Goal: Answer question/provide support

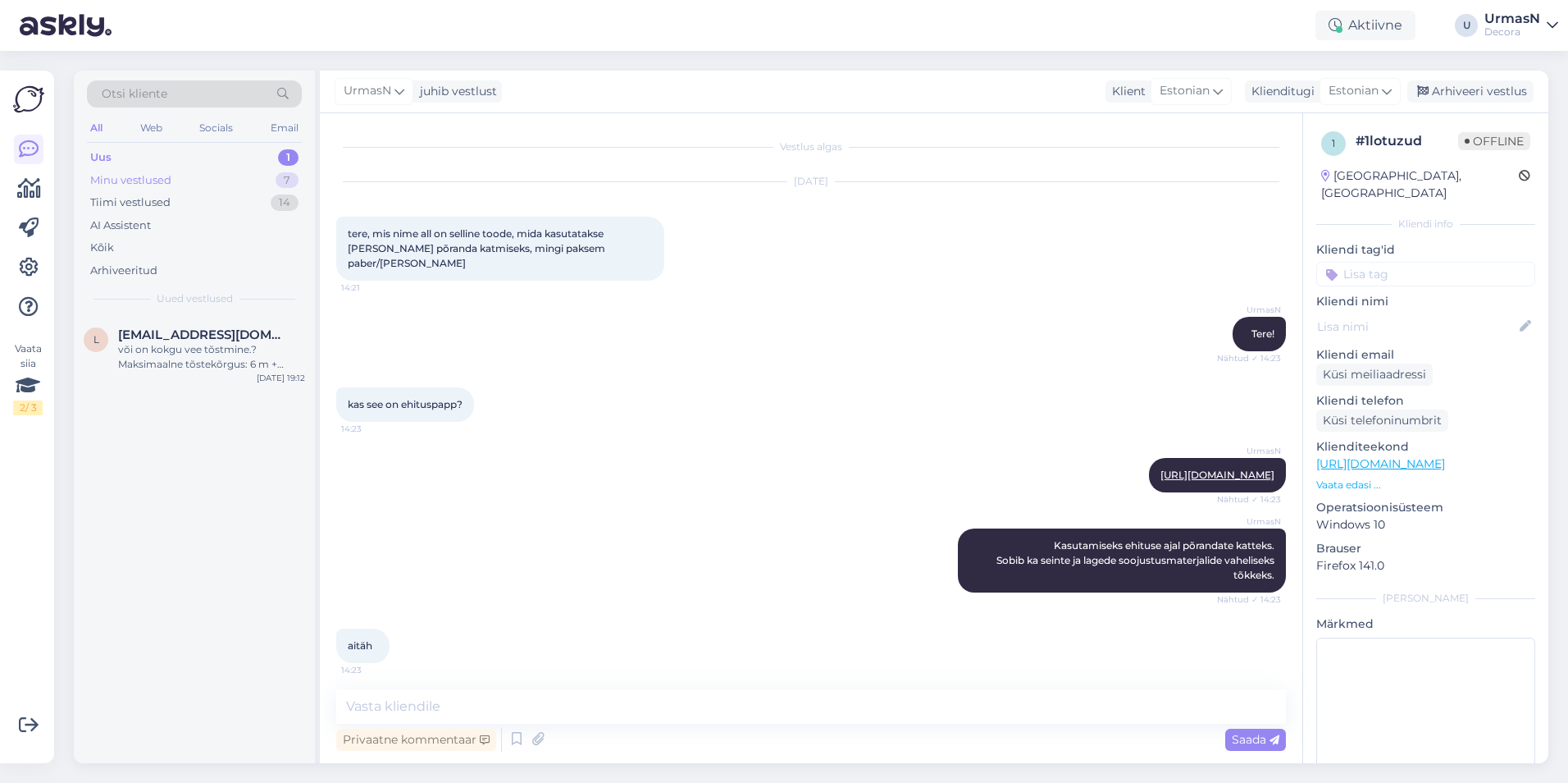
click at [151, 177] on div "Minu vestlused" at bounding box center [131, 181] width 82 height 16
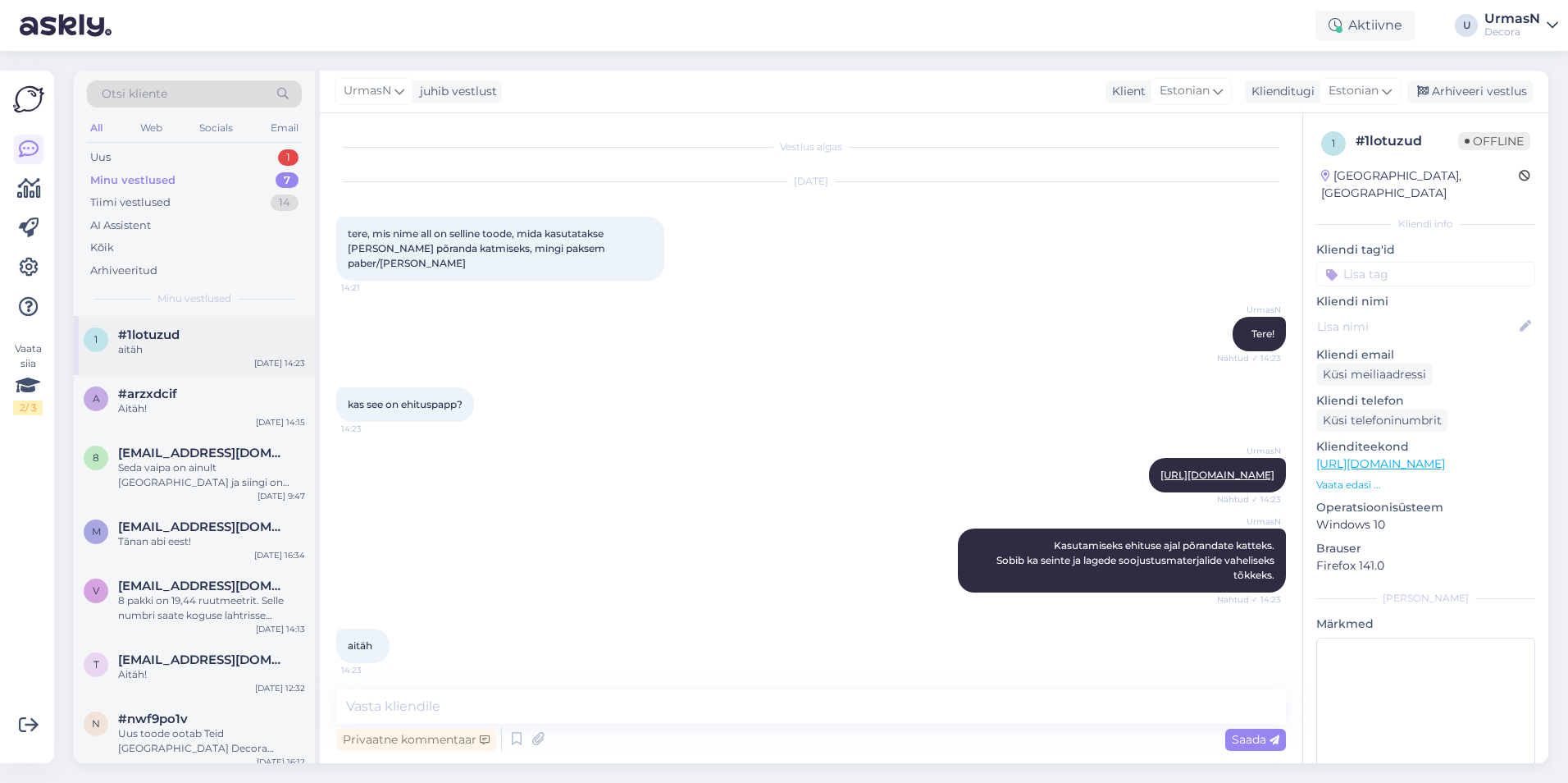
click at [163, 338] on span "#1lotuzud" at bounding box center [148, 335] width 62 height 15
click at [1496, 96] on div "Arhiveeri vestlus" at bounding box center [1470, 91] width 126 height 22
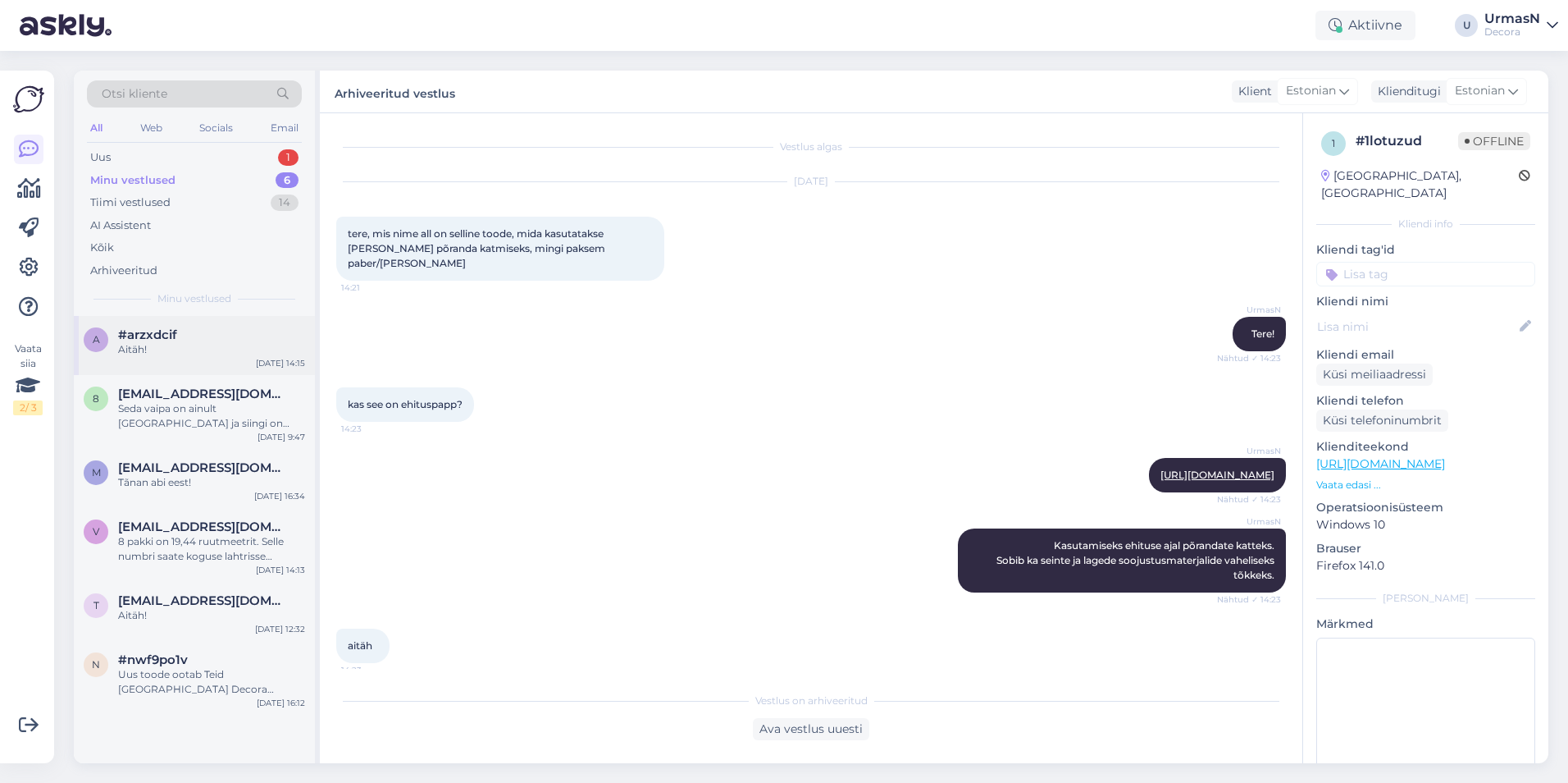
click at [160, 354] on div "Aitäh!" at bounding box center [211, 349] width 187 height 15
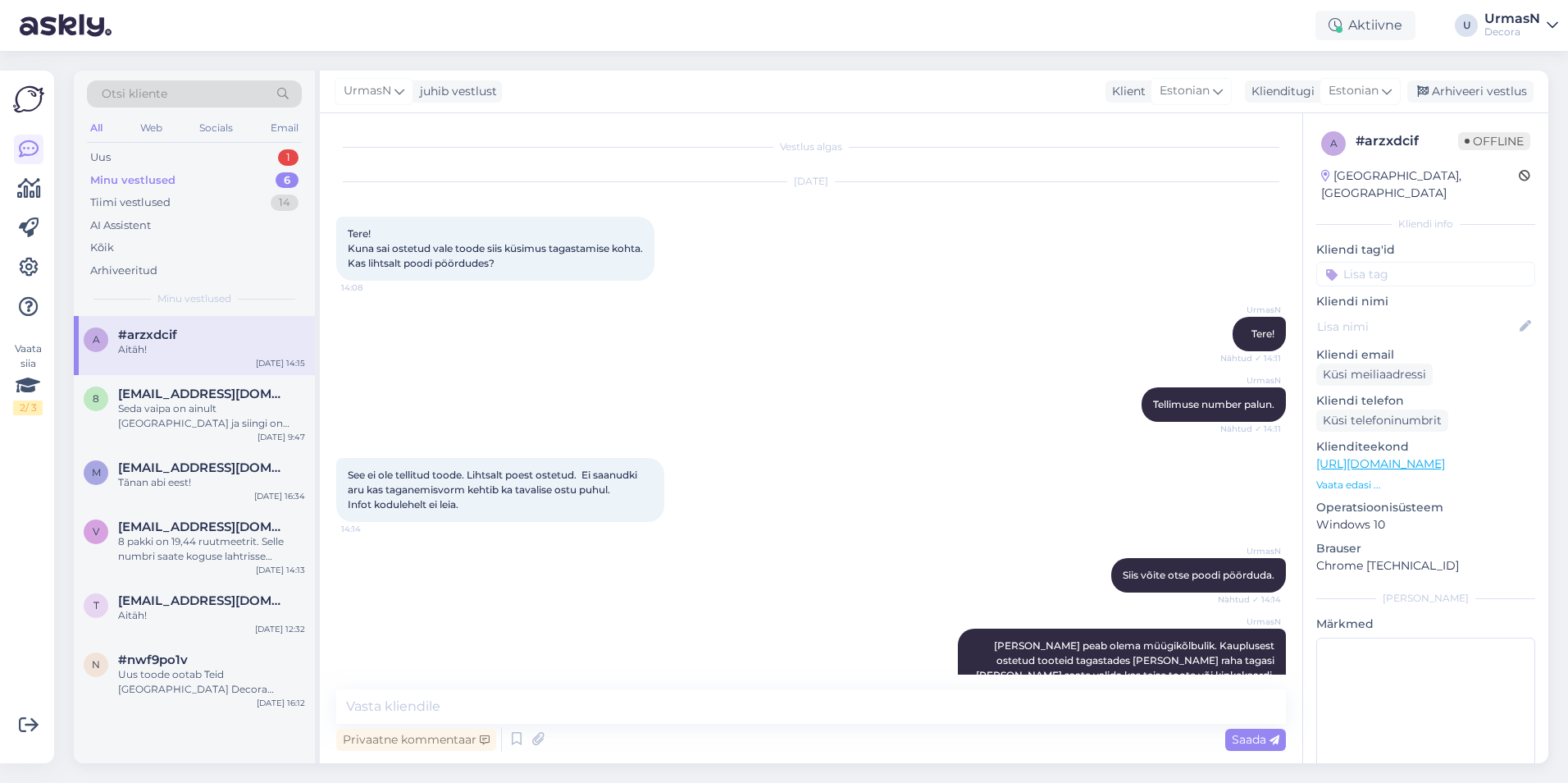
scroll to position [106, 0]
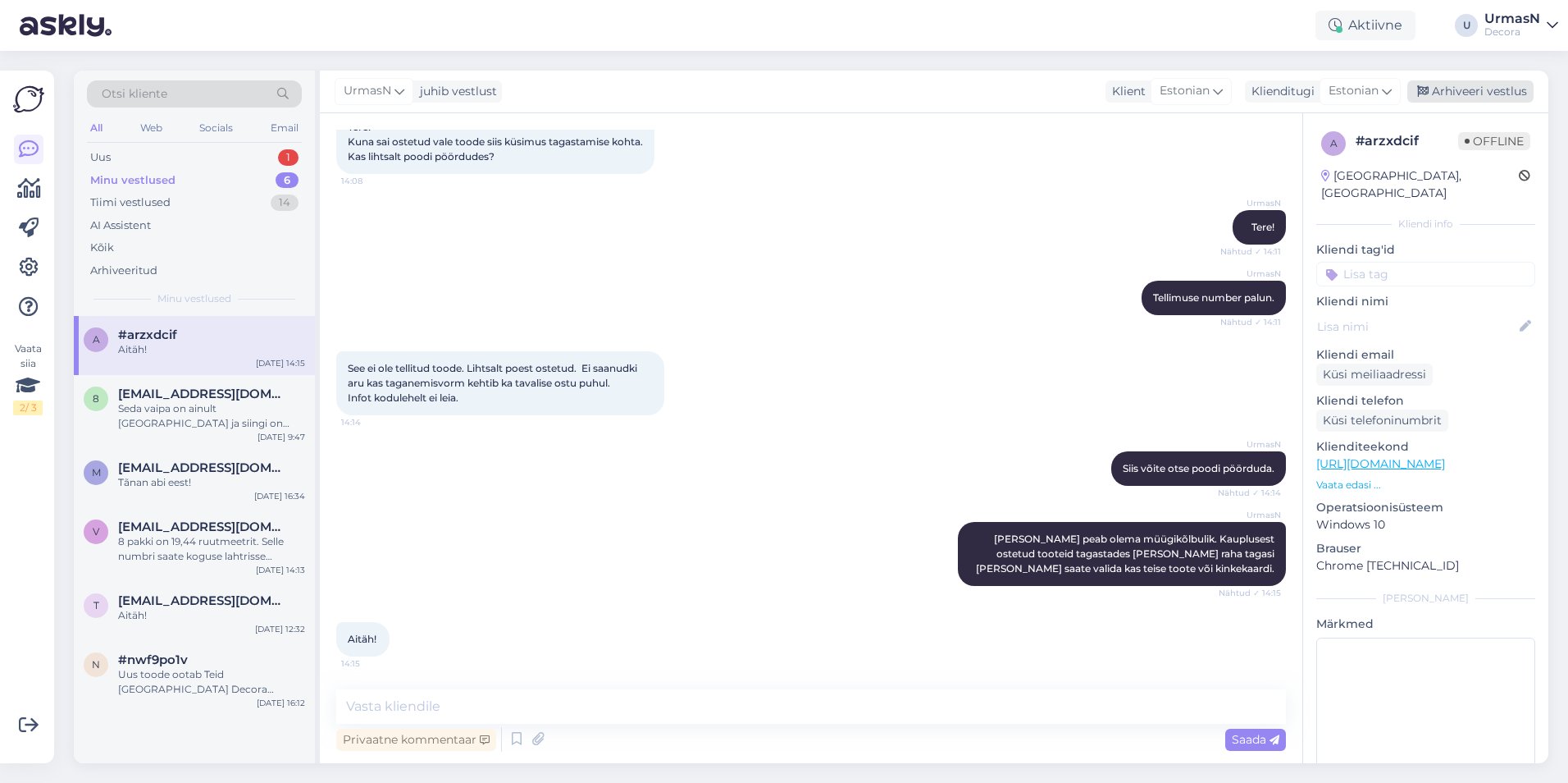
click at [1453, 91] on div "Arhiveeri vestlus" at bounding box center [1470, 91] width 126 height 22
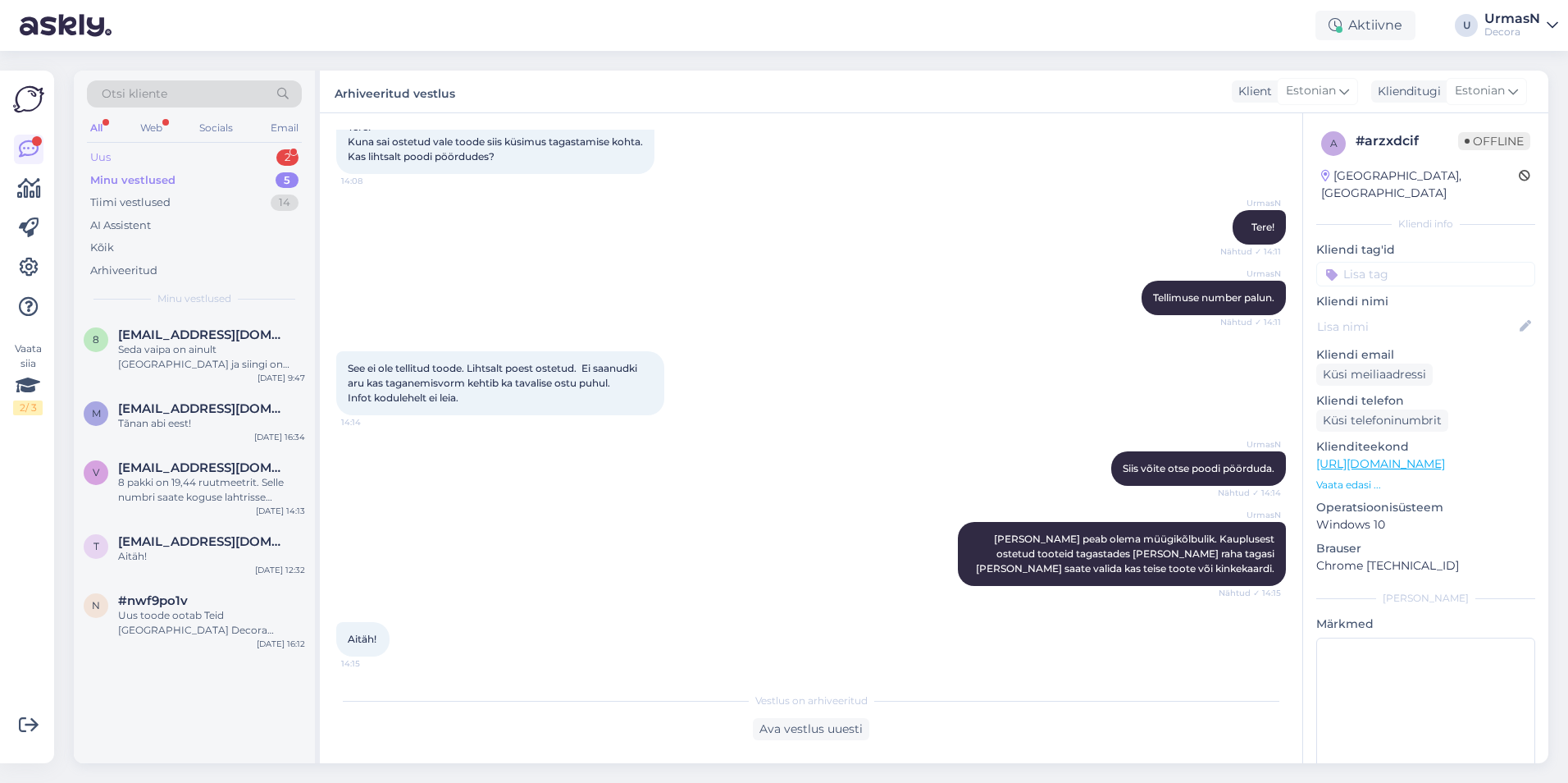
click at [146, 160] on div "Uus 2" at bounding box center [194, 157] width 215 height 23
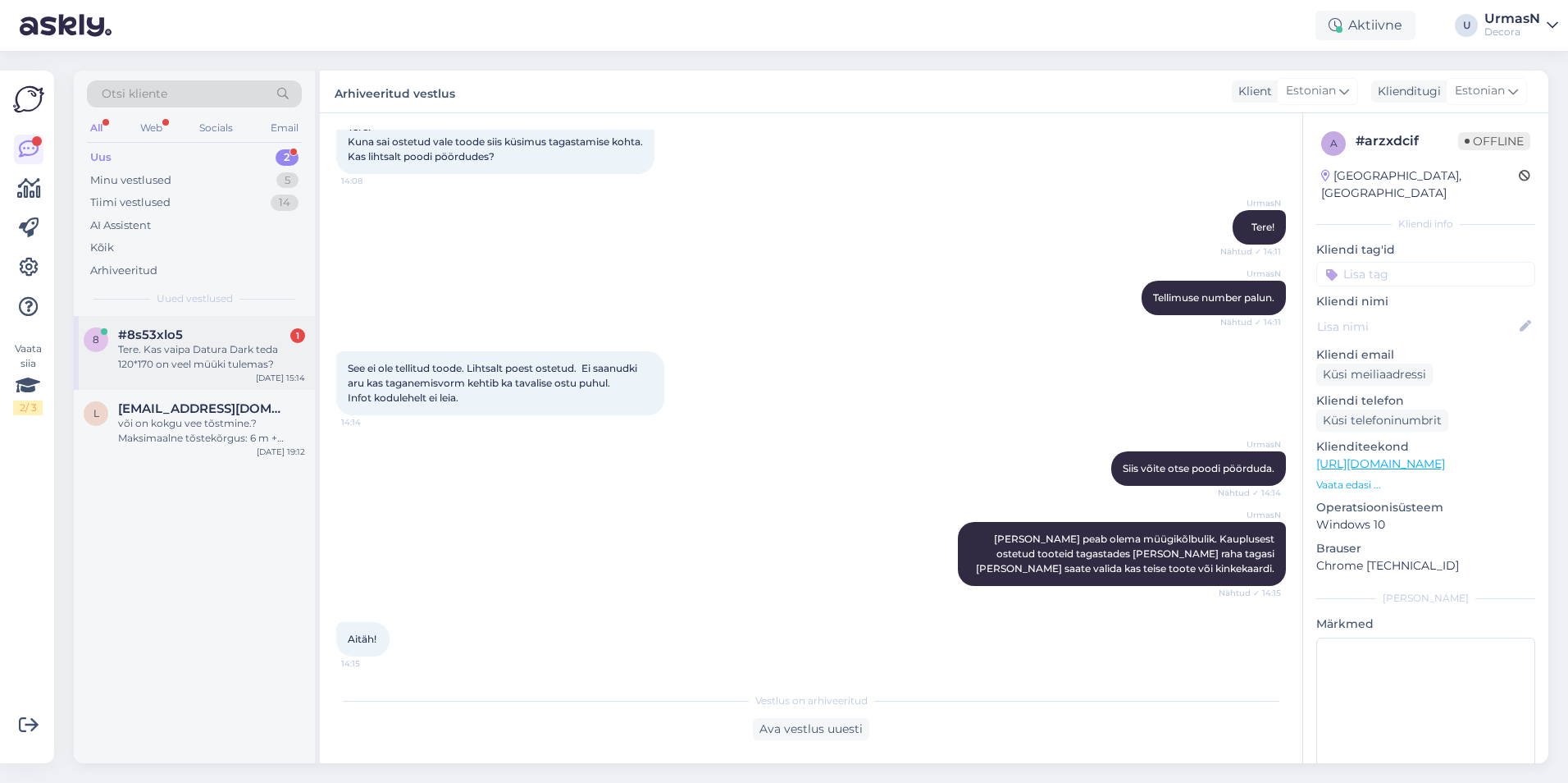
click at [190, 327] on div "#8s53xlo5 1" at bounding box center [211, 335] width 187 height 15
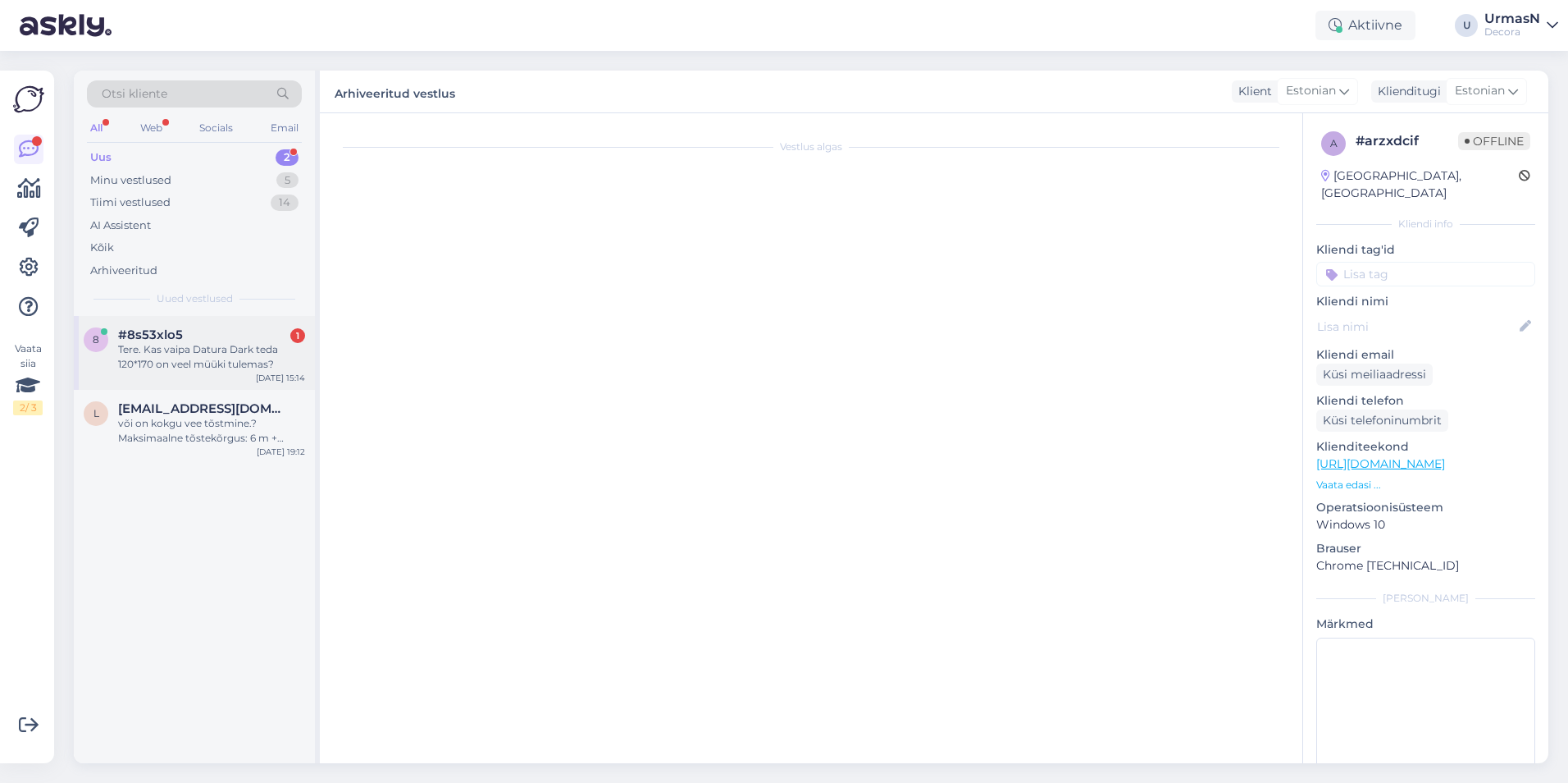
scroll to position [0, 0]
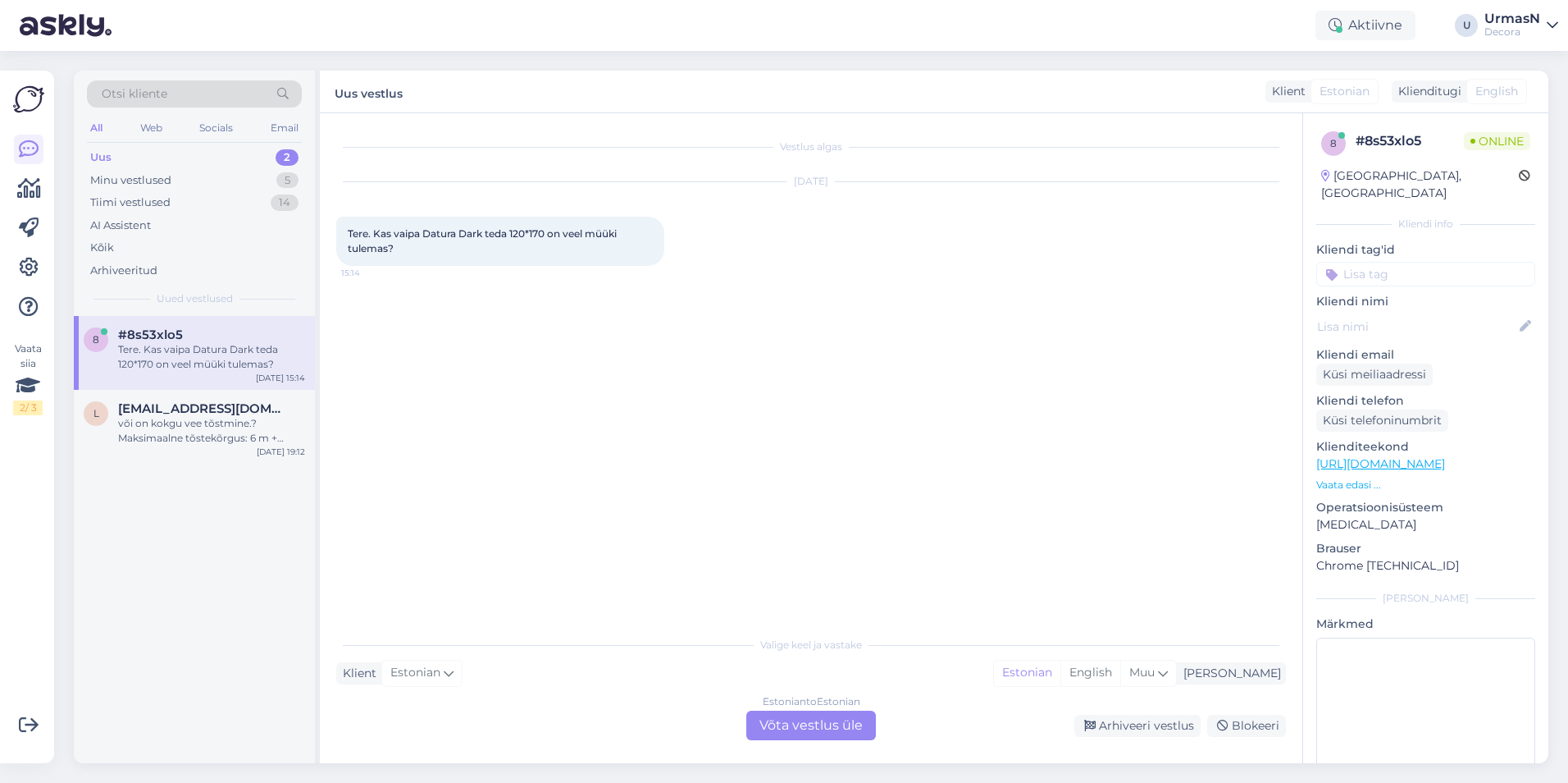
click at [828, 727] on div "Estonian to Estonian Võta vestlus üle" at bounding box center [811, 725] width 129 height 30
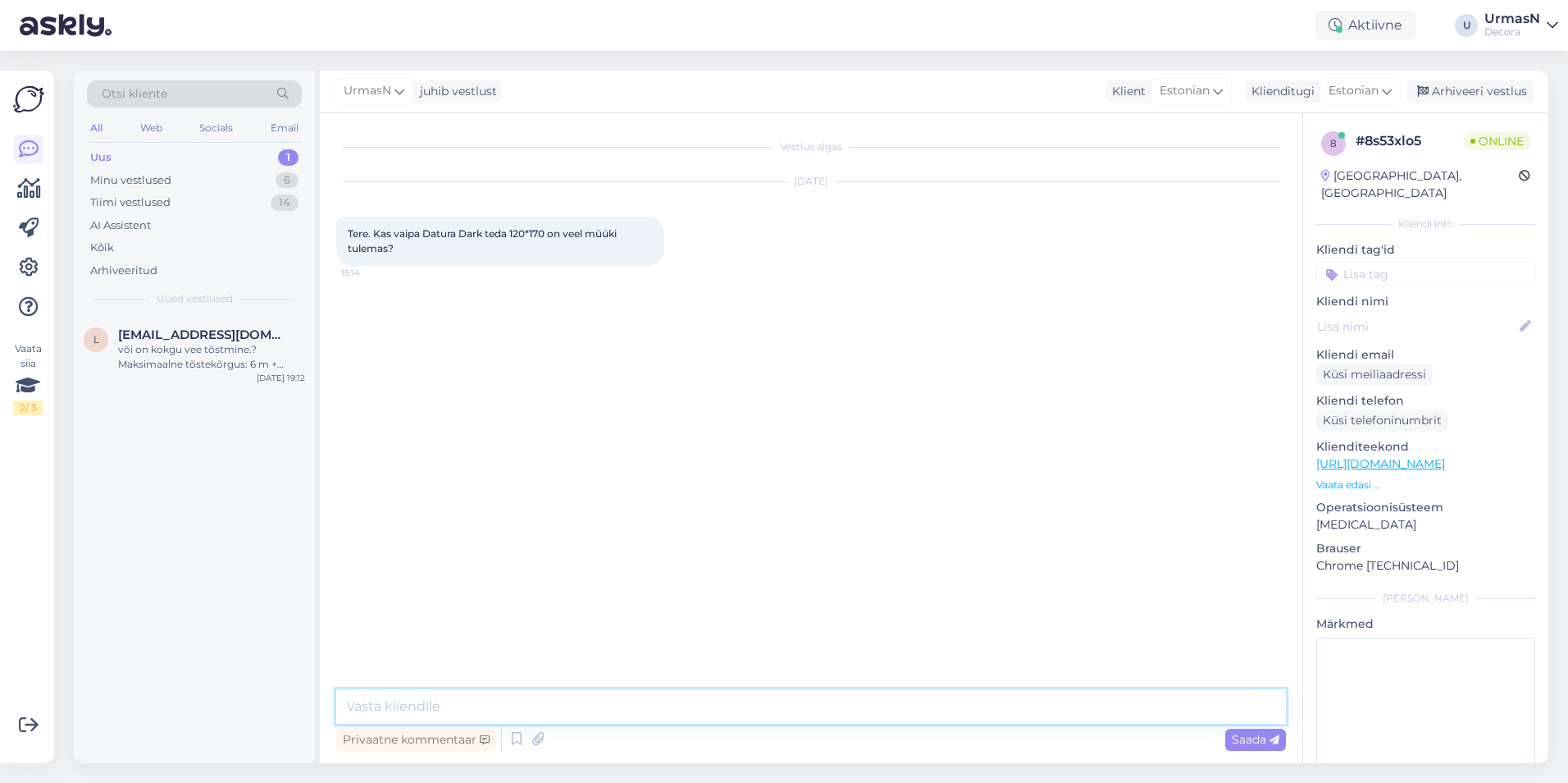
click at [447, 707] on textarea at bounding box center [811, 706] width 950 height 35
type textarea "Tere!"
drag, startPoint x: 424, startPoint y: 236, endPoint x: 486, endPoint y: 232, distance: 62.1
click at [486, 232] on span "Tere. Kas vaipa Datura Dark teda 120*170 on veel müüki tulemas?" at bounding box center [483, 241] width 271 height 27
click at [412, 713] on textarea at bounding box center [811, 706] width 950 height 35
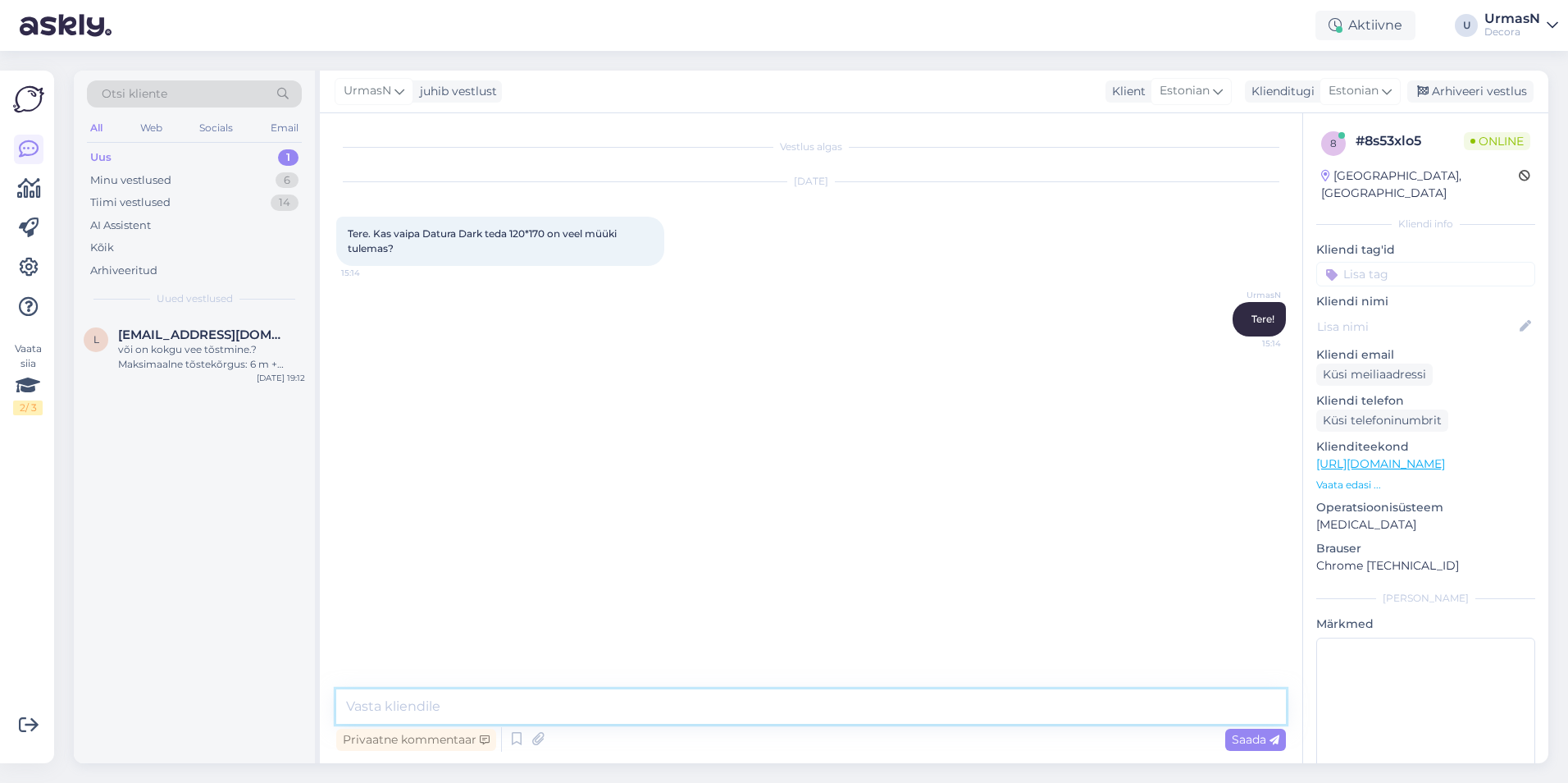
paste textarea "[DATE] 17:27:00"
type textarea "[DATE] 17:27:00"
drag, startPoint x: 508, startPoint y: 710, endPoint x: 295, endPoint y: 700, distance: 213.2
click at [297, 700] on div "Otsi kliente All Web Socials Email Uus 1 Minu vestlused 6 Tiimi vestlused 14 AI…" at bounding box center [812, 417] width 1475 height 692
drag, startPoint x: 425, startPoint y: 233, endPoint x: 483, endPoint y: 229, distance: 58.1
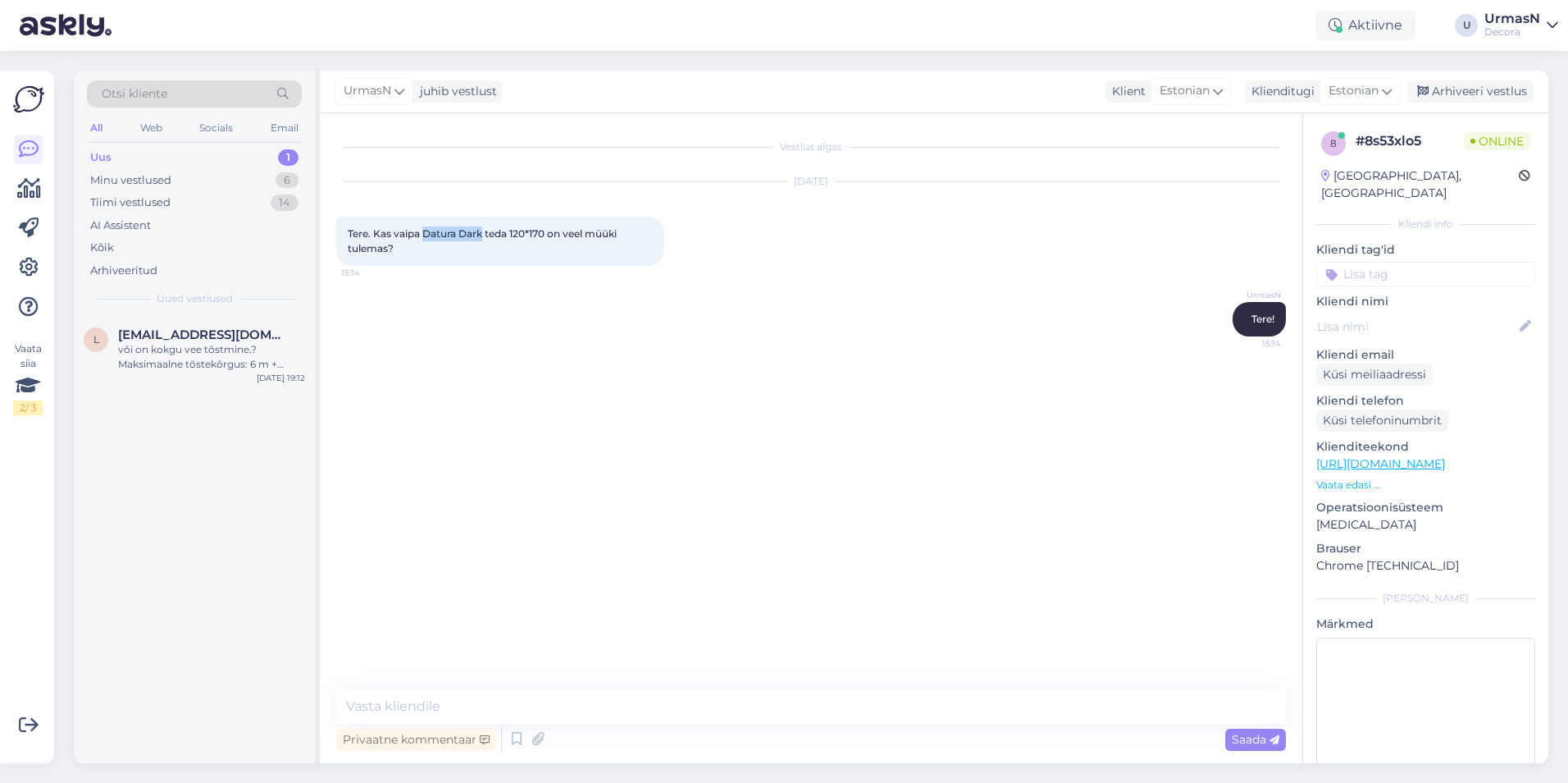
click at [483, 229] on span "Tere. Kas vaipa Datura Dark teda 120*170 on veel müüki tulemas?" at bounding box center [483, 241] width 271 height 27
copy span "Datura Dark"
click at [468, 701] on textarea at bounding box center [811, 706] width 950 height 35
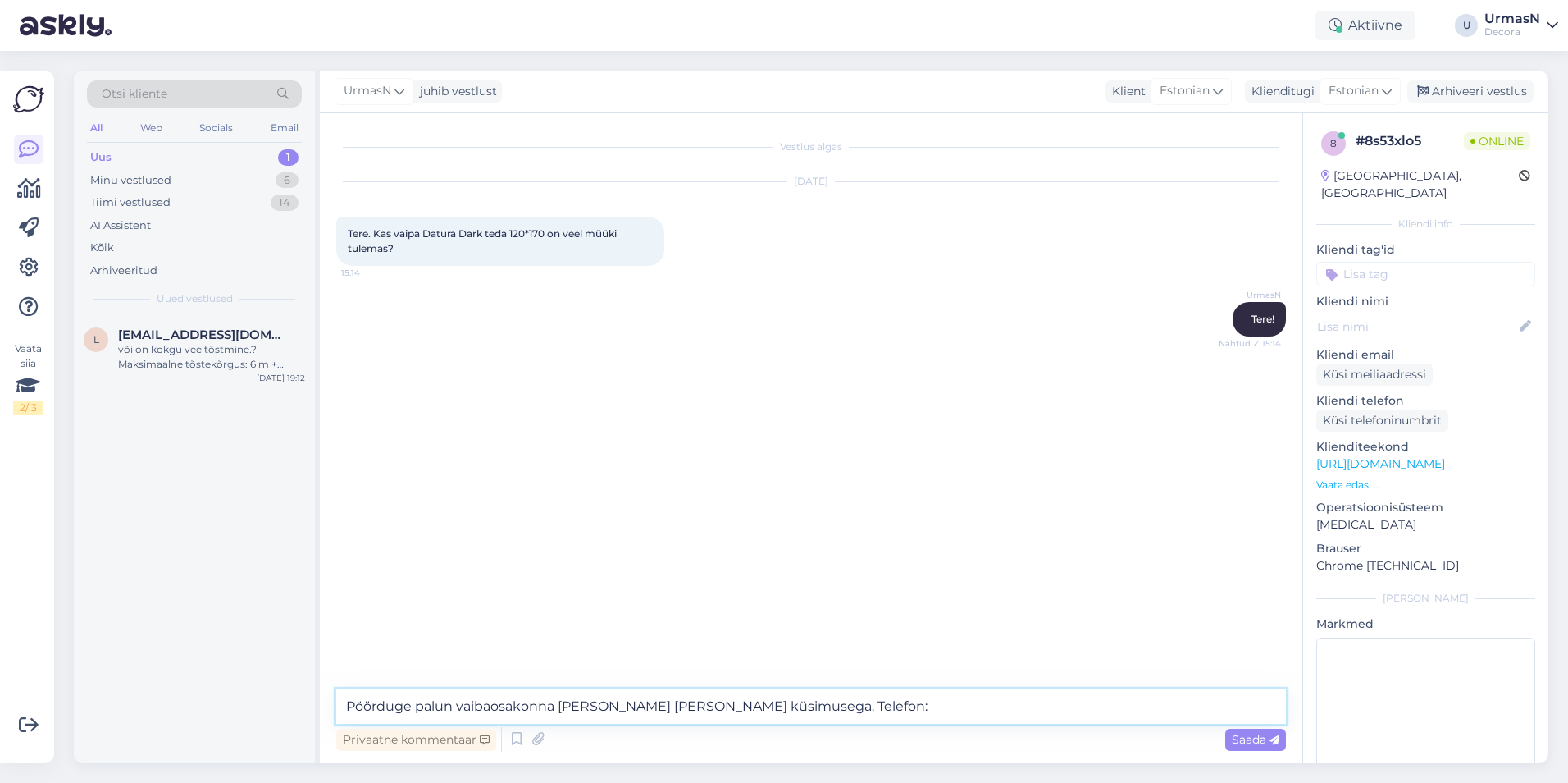
paste textarea "5387 4416"
type textarea "Pöörduge palun vaibaosakonna [PERSON_NAME] [PERSON_NAME] küsimusega. Telefon: […"
